Goal: Task Accomplishment & Management: Use online tool/utility

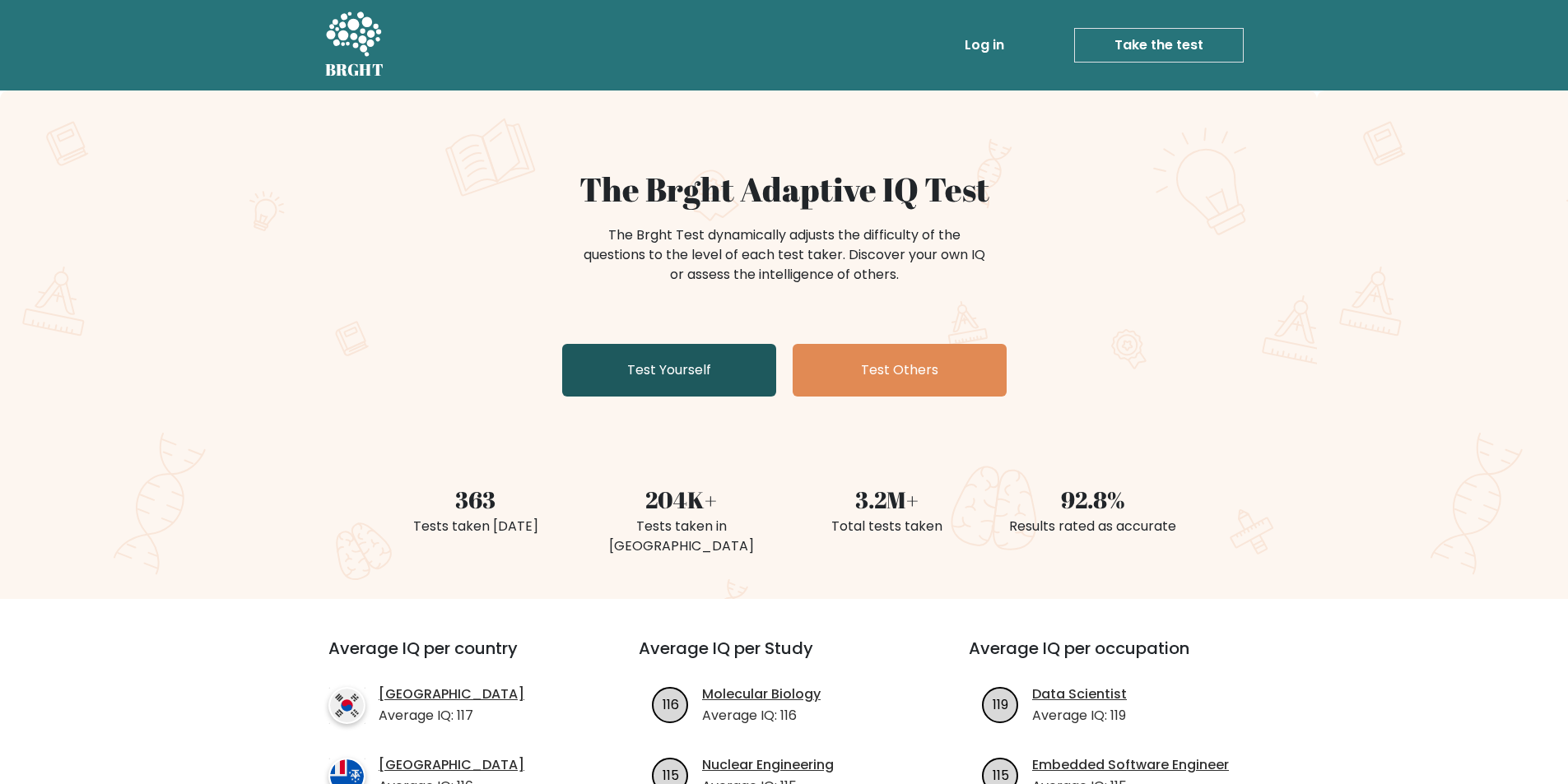
click at [691, 382] on link "Test Yourself" at bounding box center [669, 370] width 214 height 53
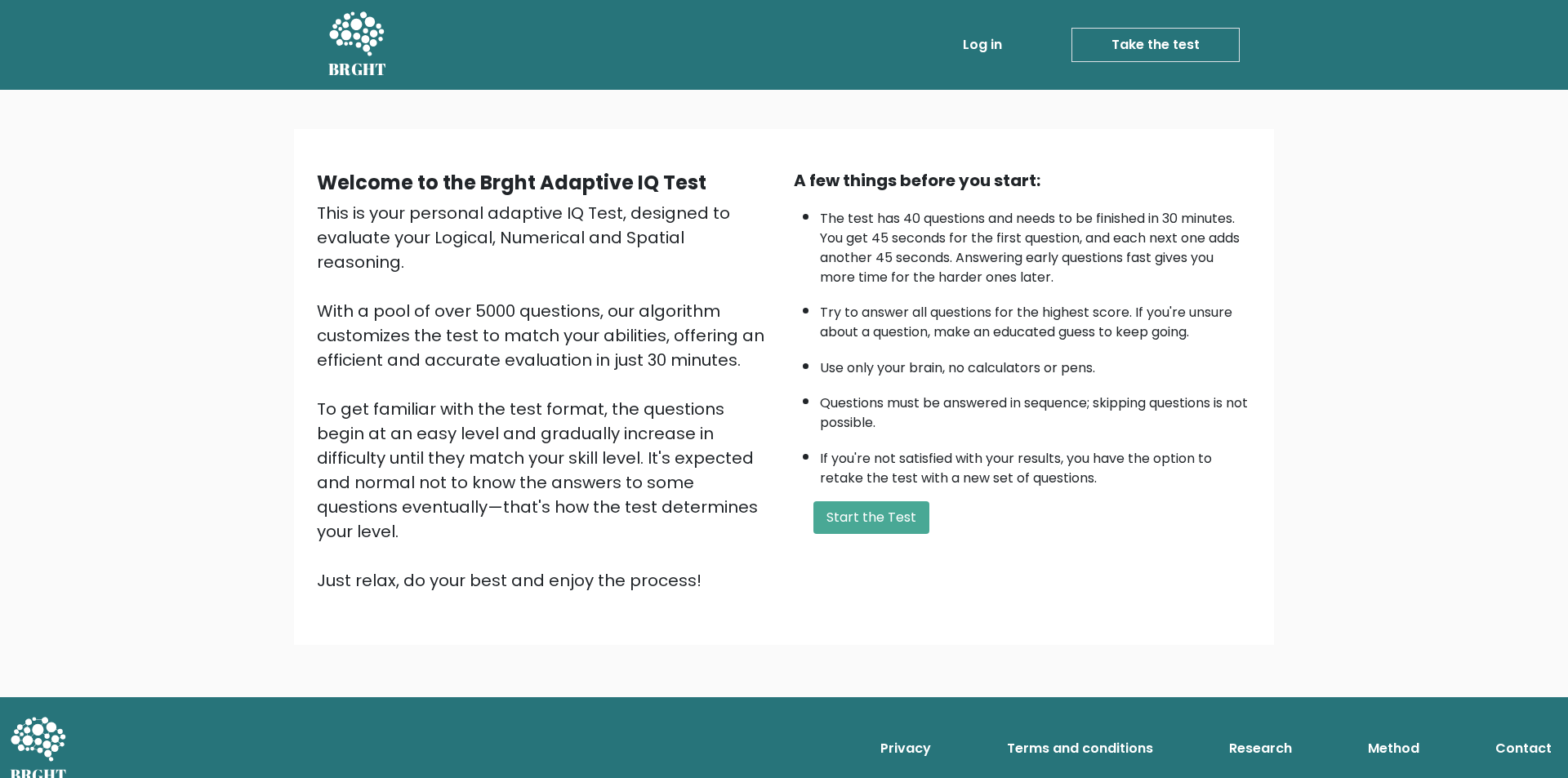
click at [989, 46] on link "Log in" at bounding box center [983, 45] width 52 height 33
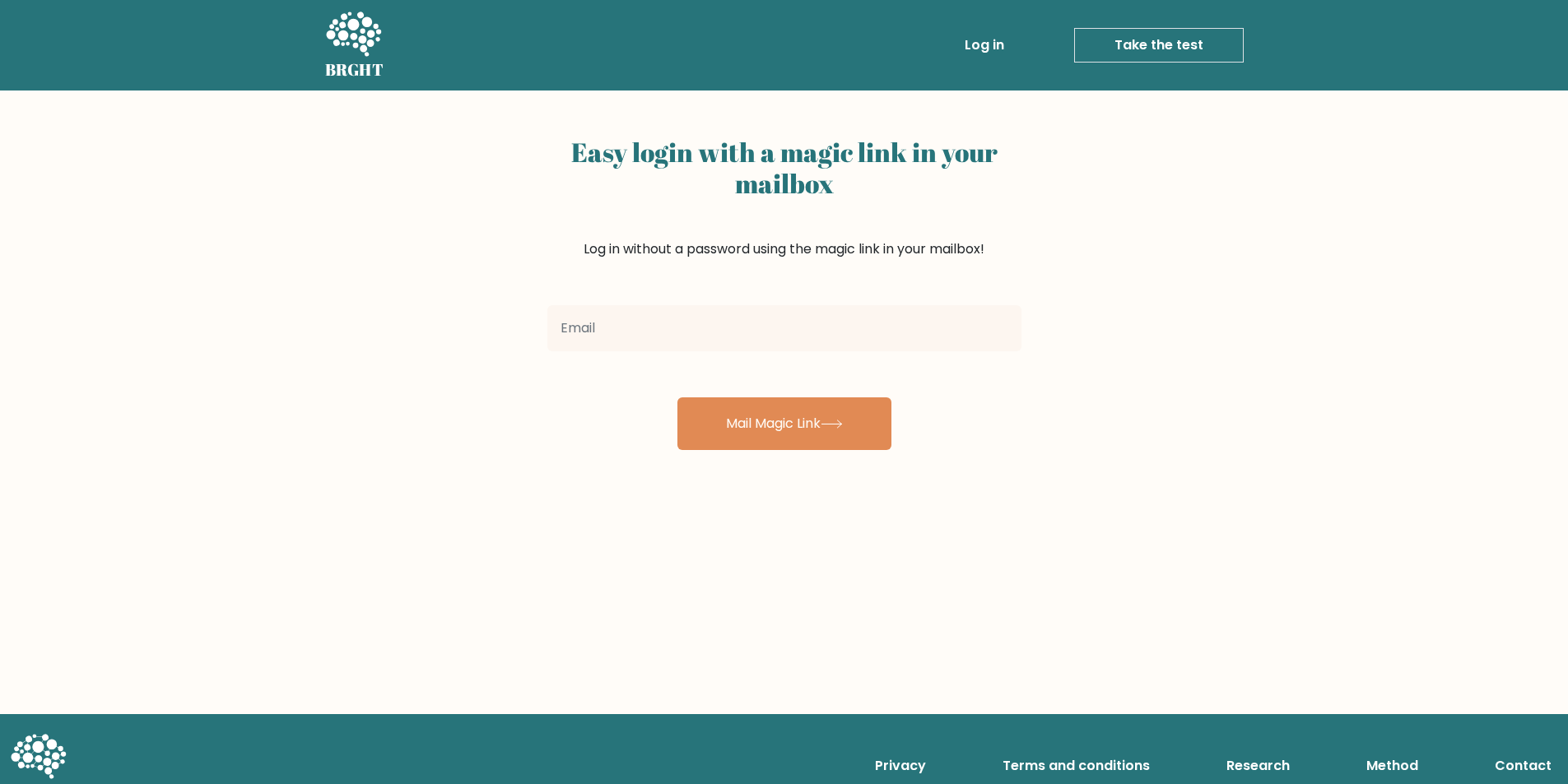
click at [818, 336] on input "email" at bounding box center [784, 327] width 474 height 46
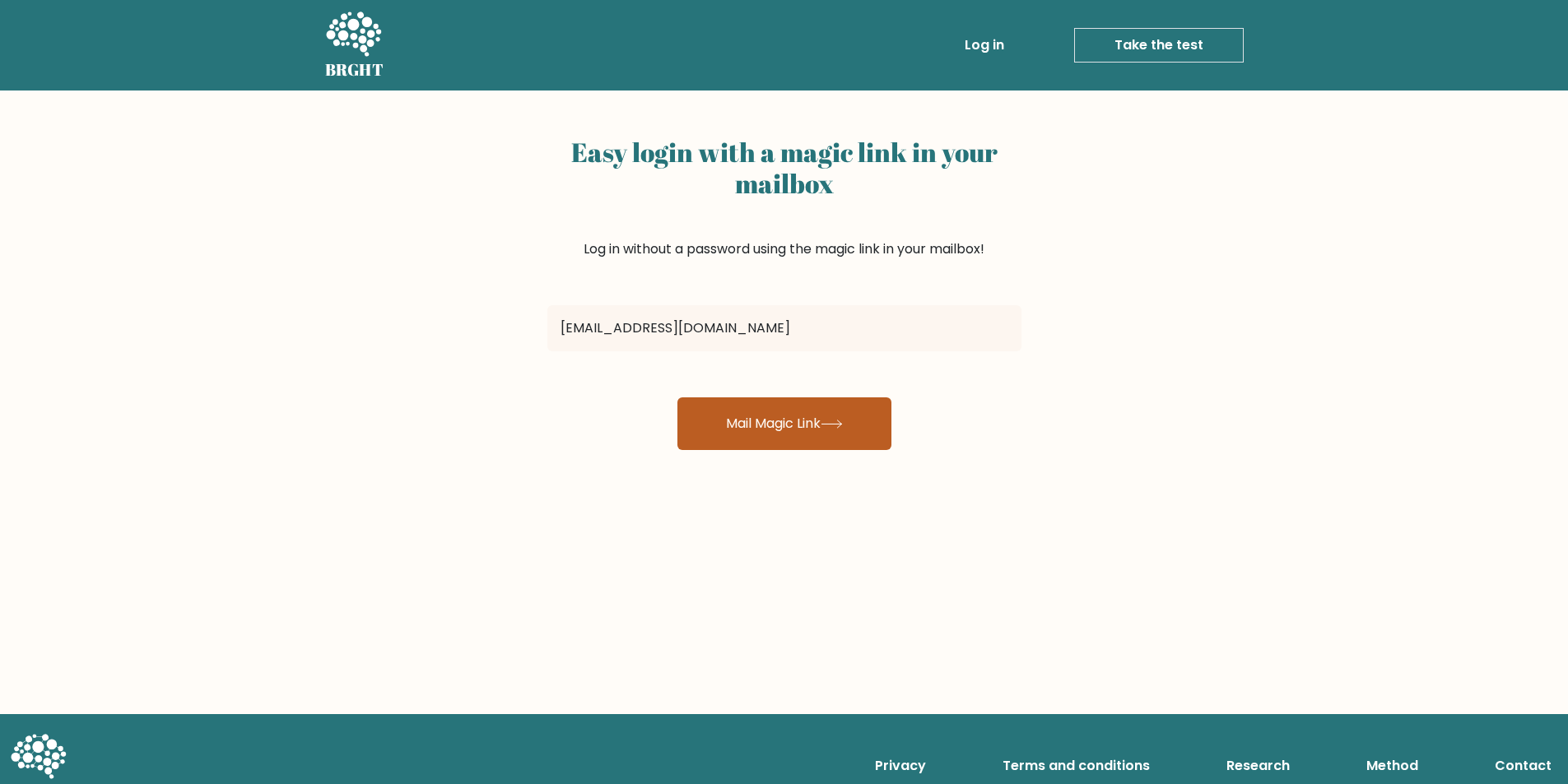
type input "jethancarlrepil1@gmail.com"
click at [746, 410] on button "Mail Magic Link" at bounding box center [784, 424] width 214 height 53
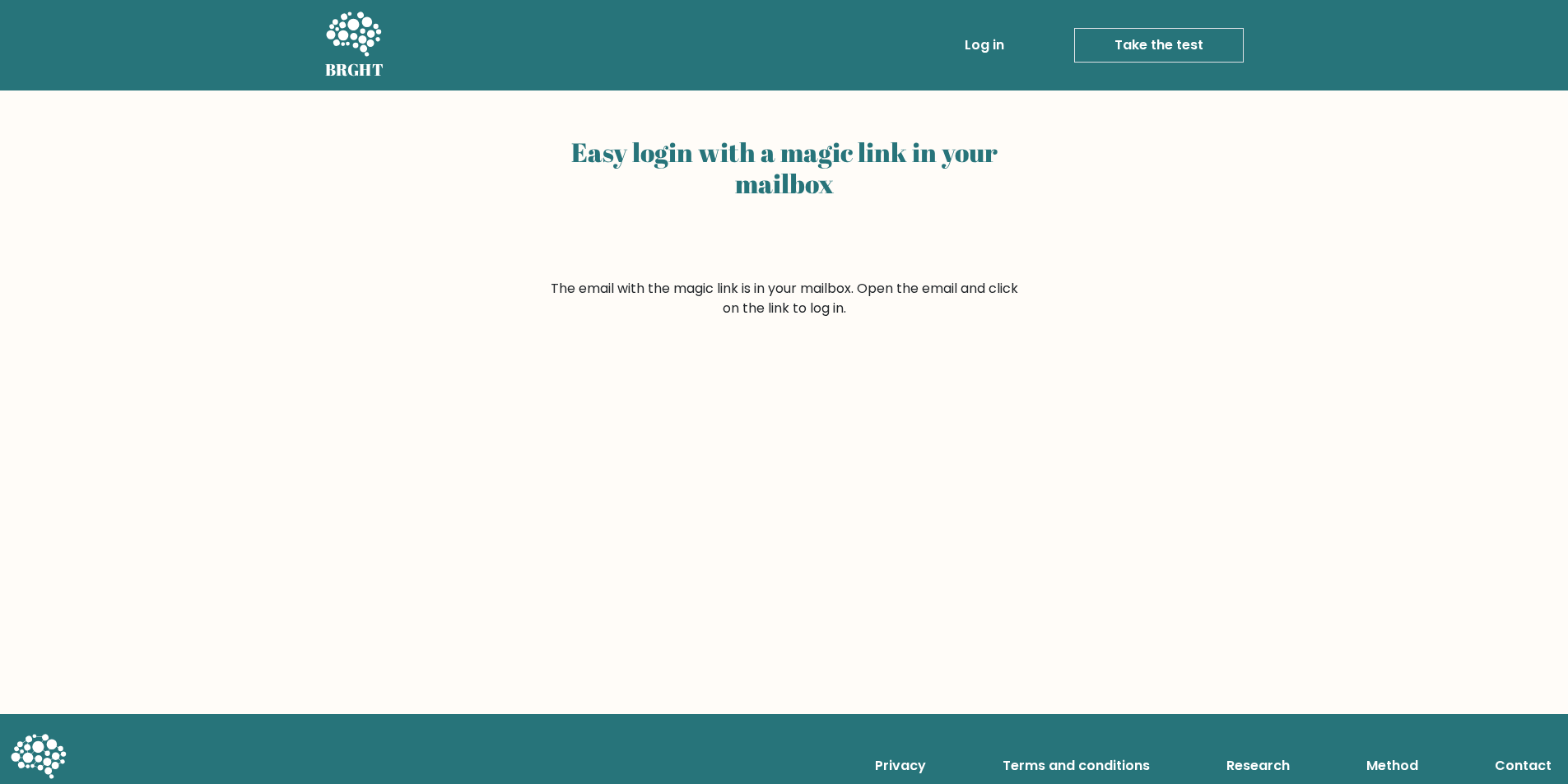
click at [1119, 31] on link "Take the test" at bounding box center [1158, 45] width 169 height 34
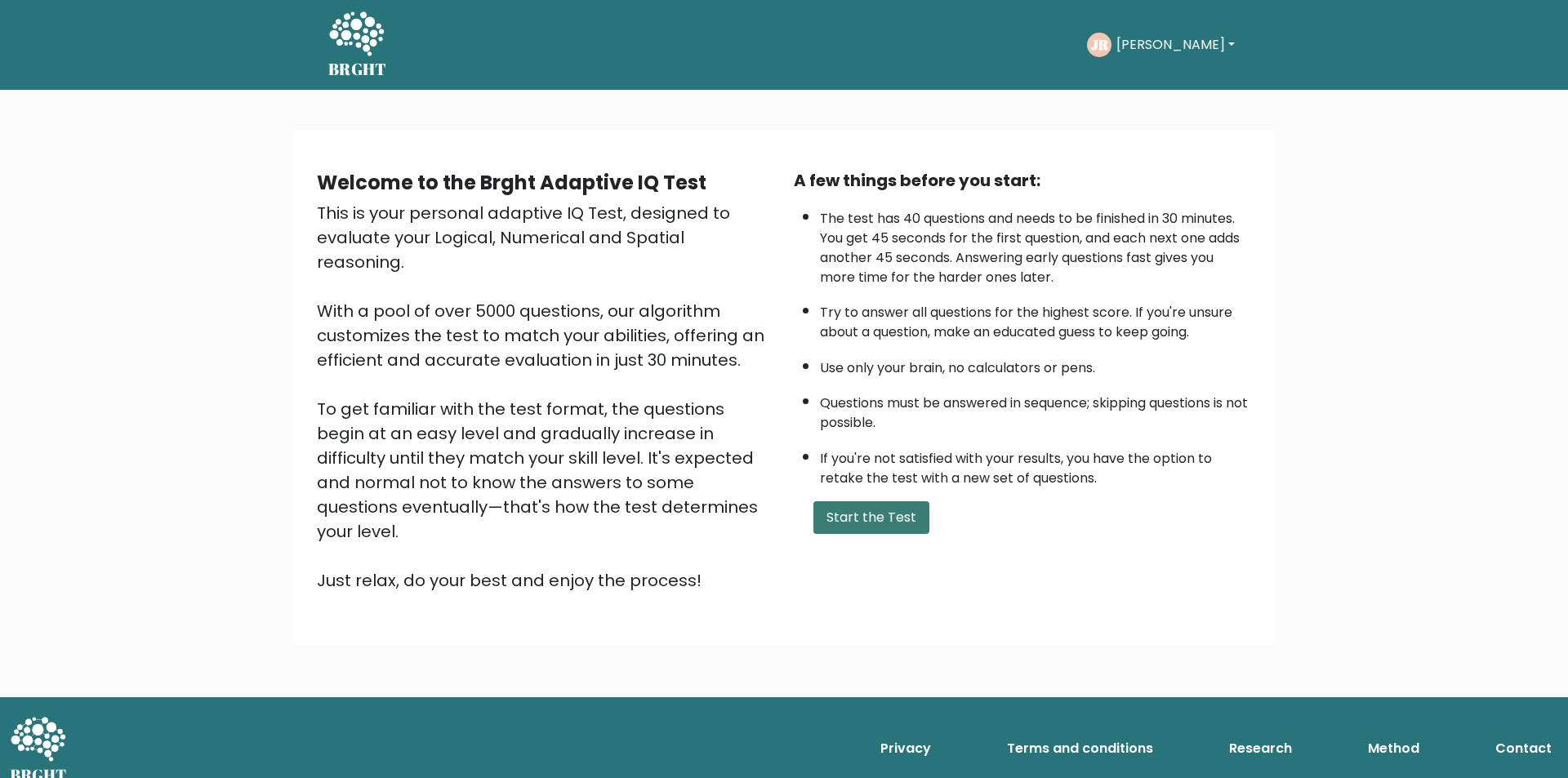
click at [869, 520] on button "Start the Test" at bounding box center [871, 518] width 116 height 33
